Goal: Find specific page/section

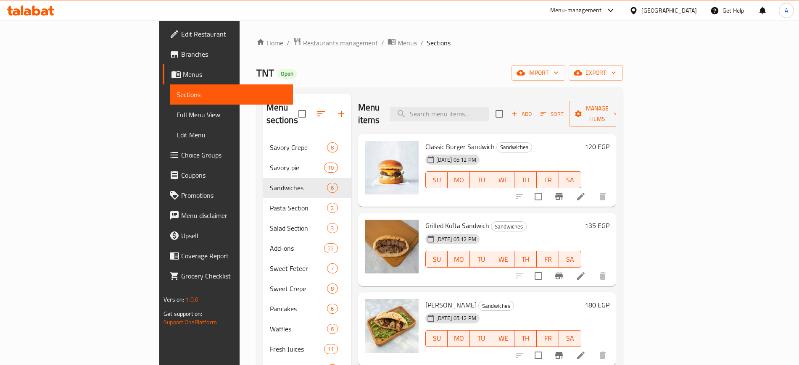
click at [256, 79] on span "TNT" at bounding box center [265, 72] width 18 height 19
copy span "TNT"
click at [303, 43] on span "Restaurants management" at bounding box center [340, 43] width 75 height 10
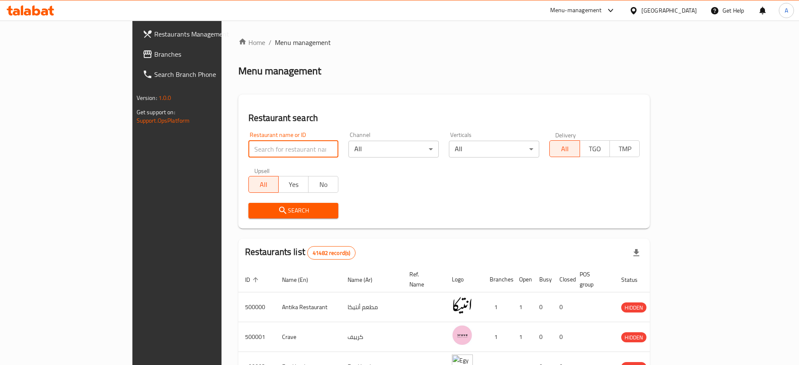
click at [248, 148] on input "search" at bounding box center [293, 149] width 90 height 17
paste input "TNT"
type input "TNT"
click button "Search" at bounding box center [293, 211] width 90 height 16
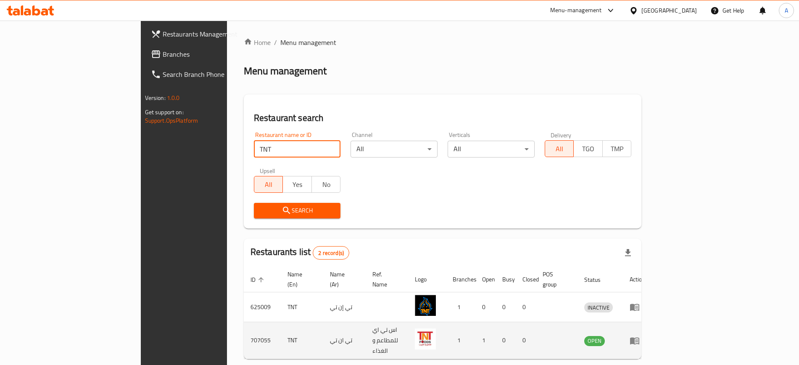
click at [244, 327] on td "707055" at bounding box center [262, 340] width 37 height 37
copy td "707055"
